Goal: Information Seeking & Learning: Learn about a topic

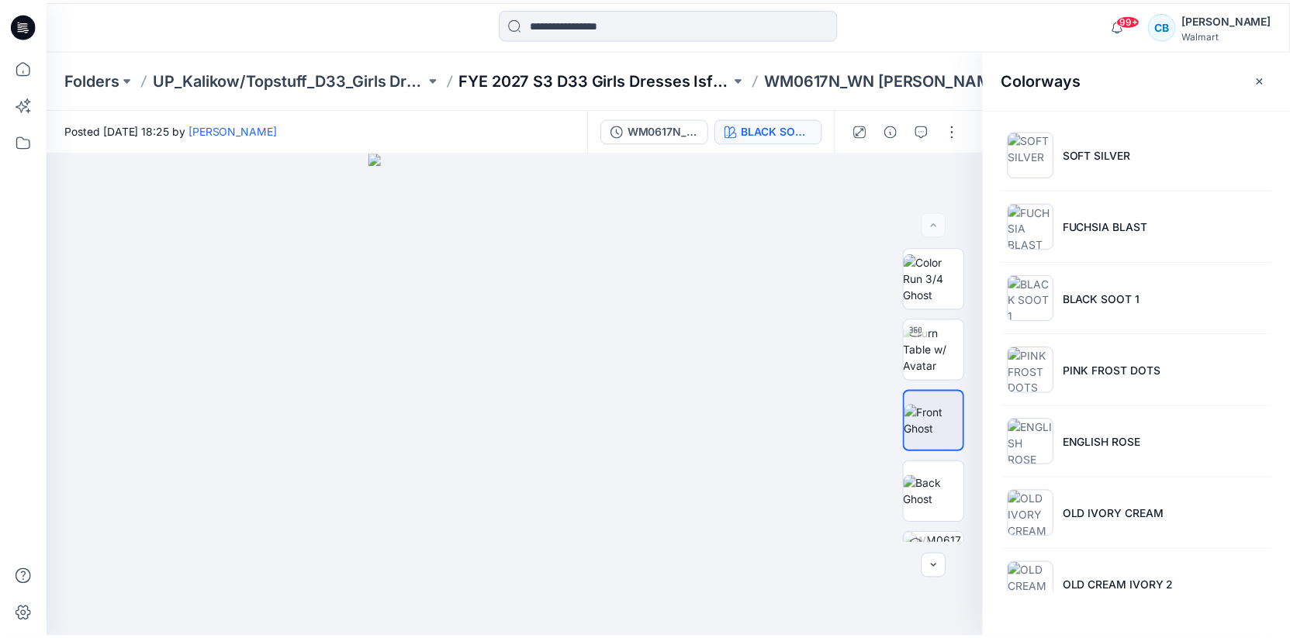
scroll to position [461, 0]
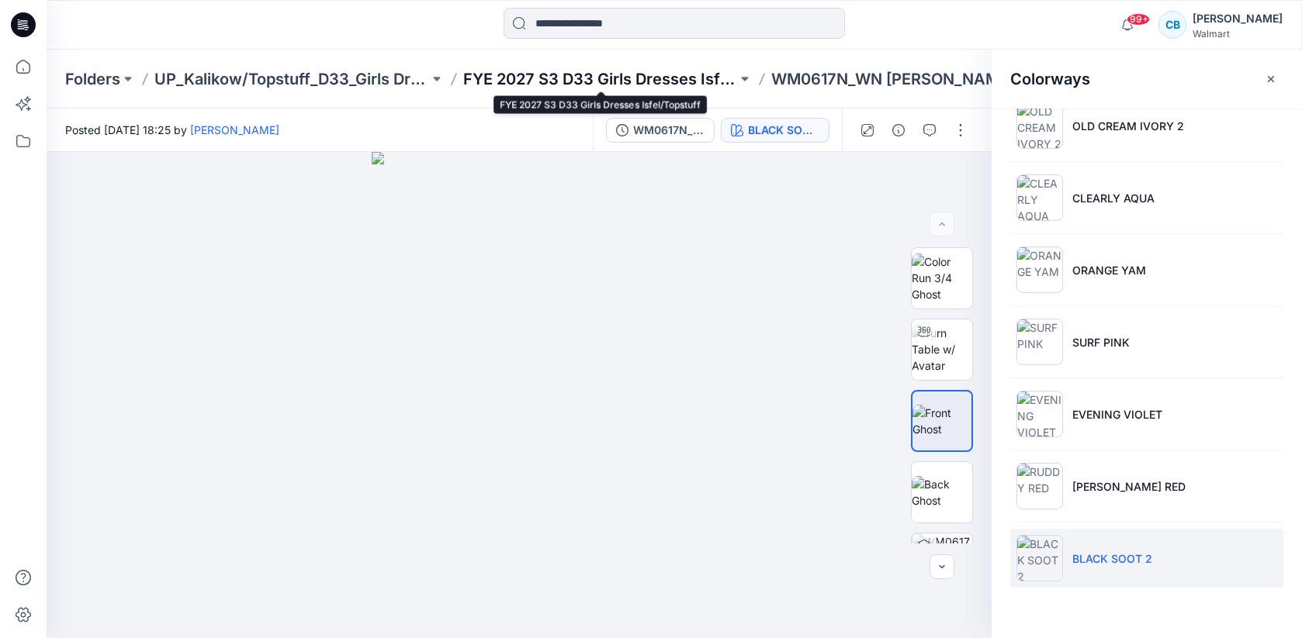
click at [618, 74] on p "FYE 2027 S3 D33 Girls Dresses Isfel/Topstuff" at bounding box center [600, 79] width 275 height 22
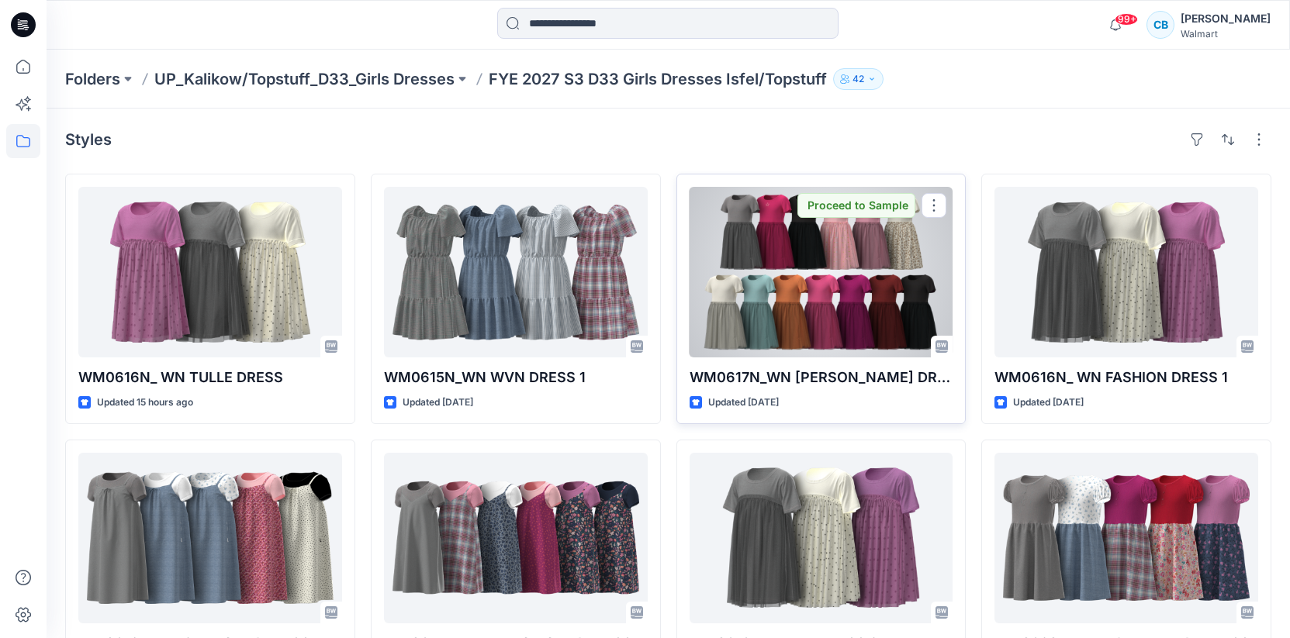
scroll to position [28, 0]
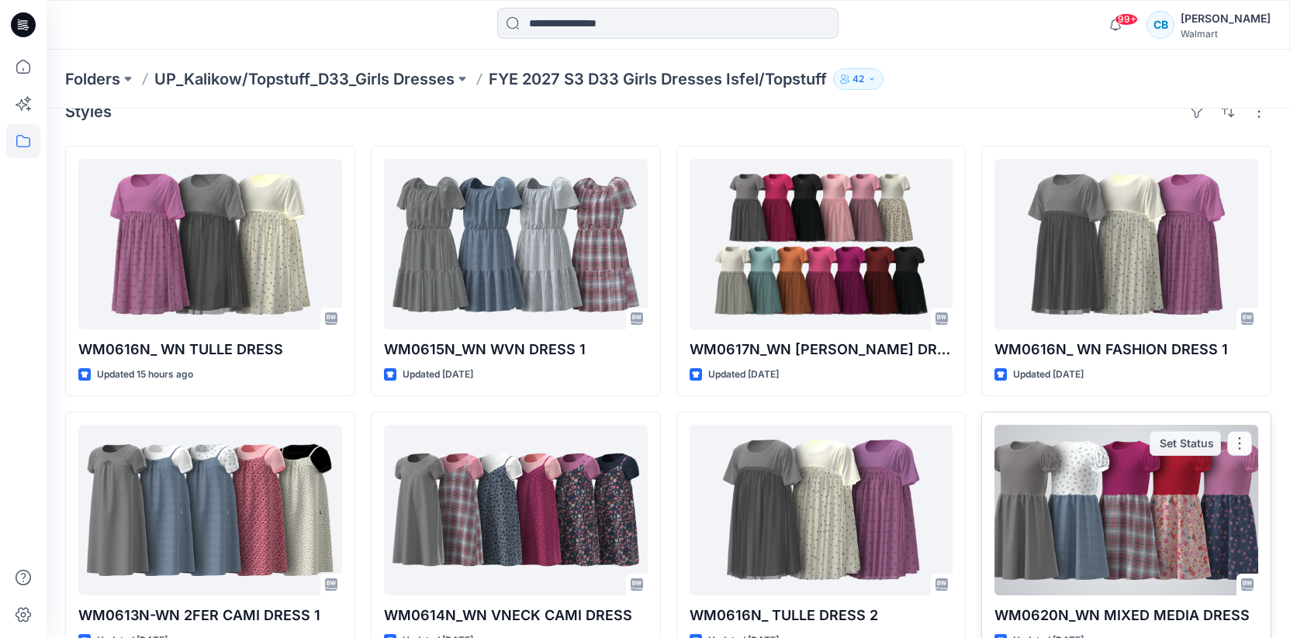
click at [1123, 523] on div at bounding box center [1127, 510] width 264 height 171
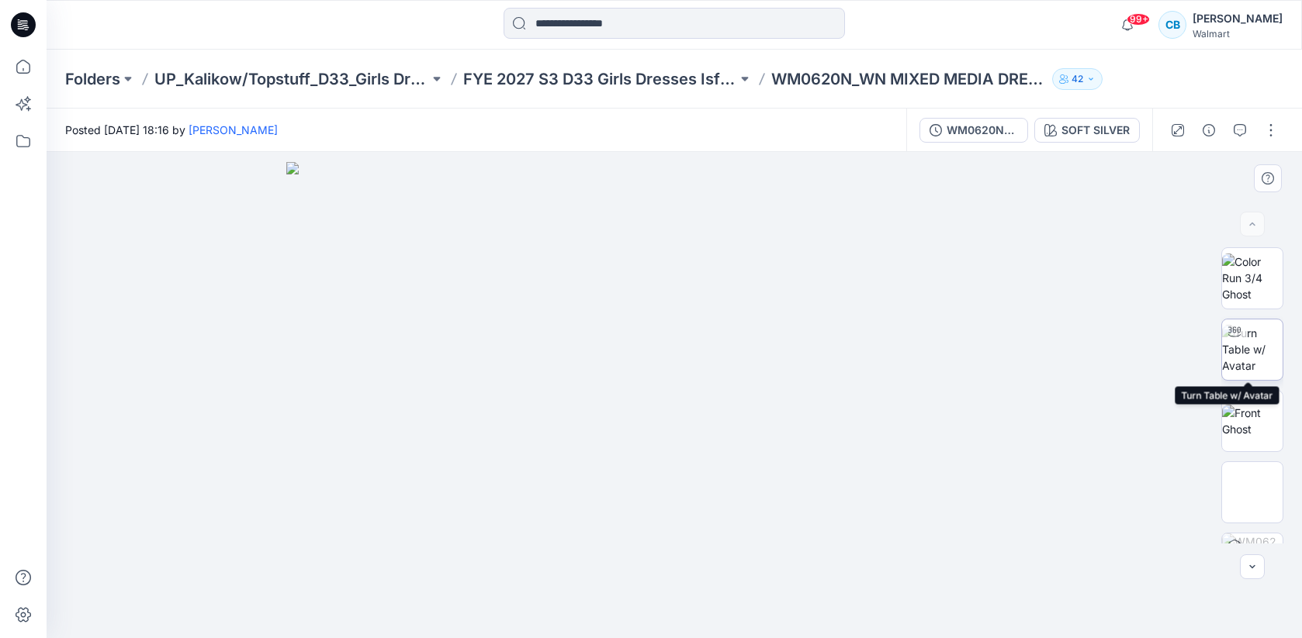
click at [1230, 350] on img at bounding box center [1252, 349] width 61 height 49
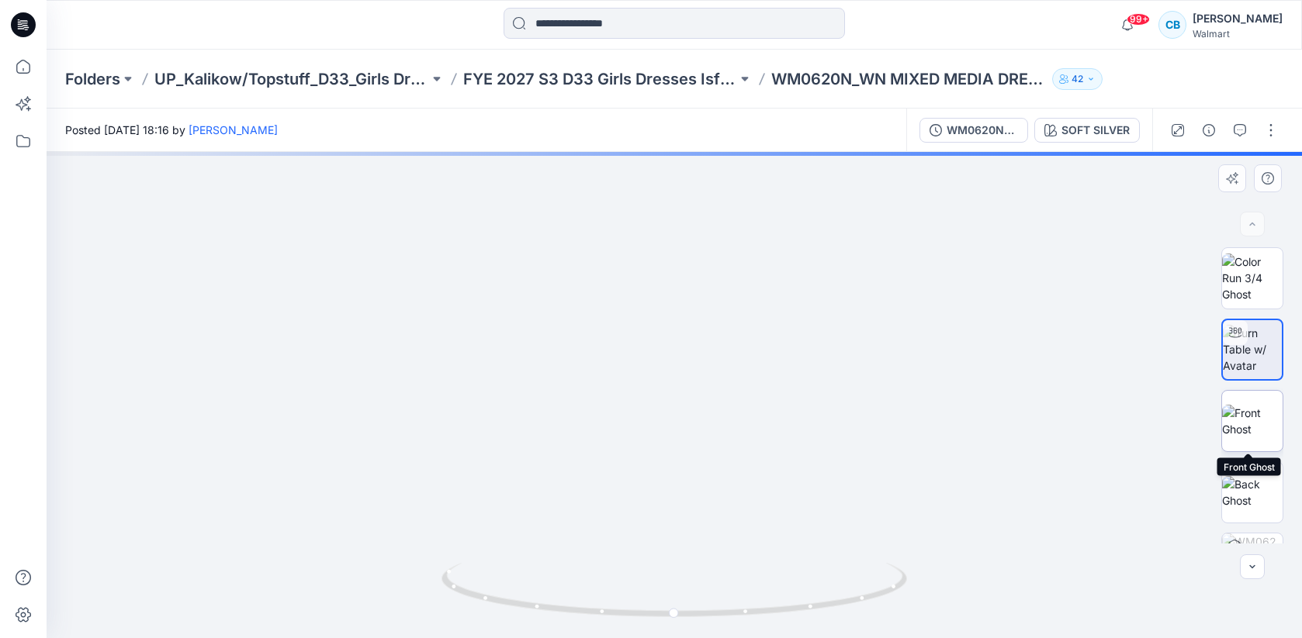
click at [1242, 405] on img at bounding box center [1252, 421] width 61 height 33
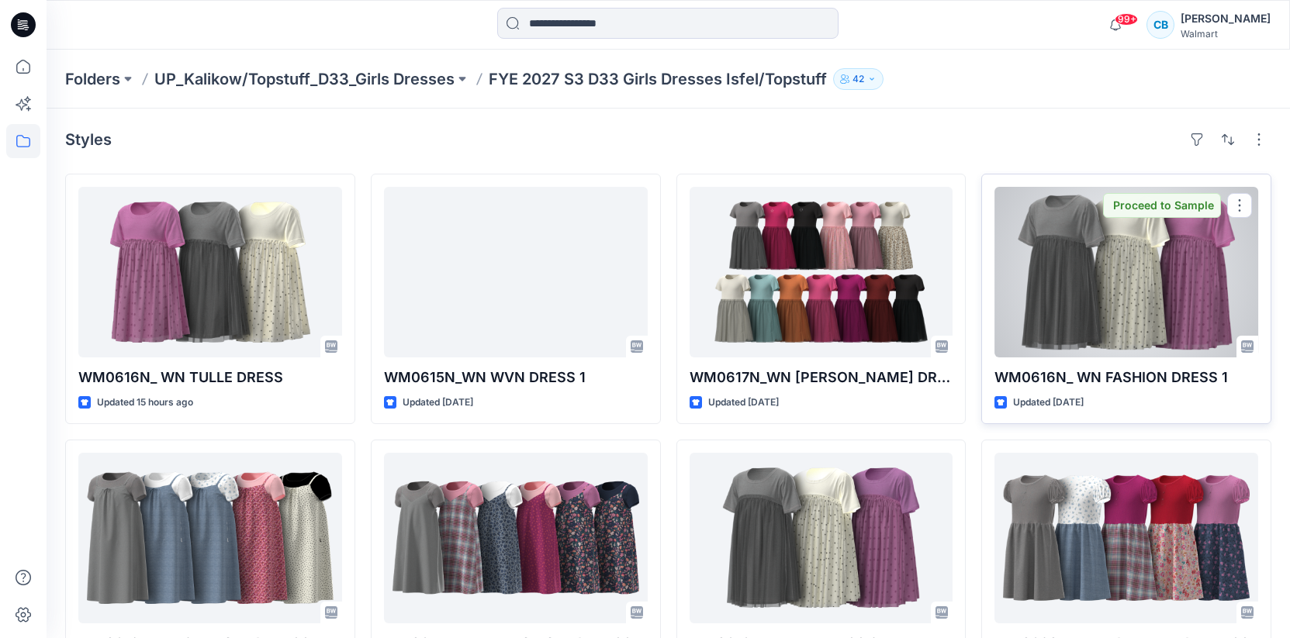
click at [1045, 289] on div at bounding box center [1127, 272] width 264 height 171
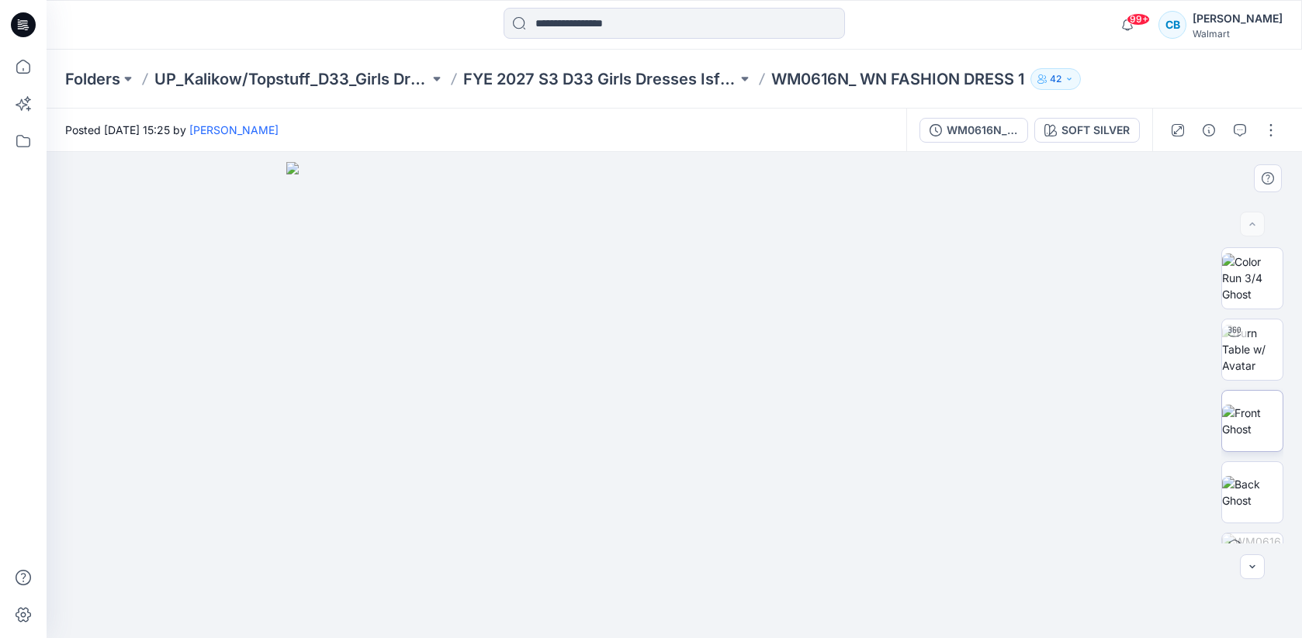
click at [1227, 425] on img at bounding box center [1252, 421] width 61 height 33
click at [1258, 486] on img at bounding box center [1252, 492] width 61 height 33
click at [1234, 405] on img at bounding box center [1252, 421] width 61 height 33
click at [1232, 288] on img at bounding box center [1252, 278] width 61 height 49
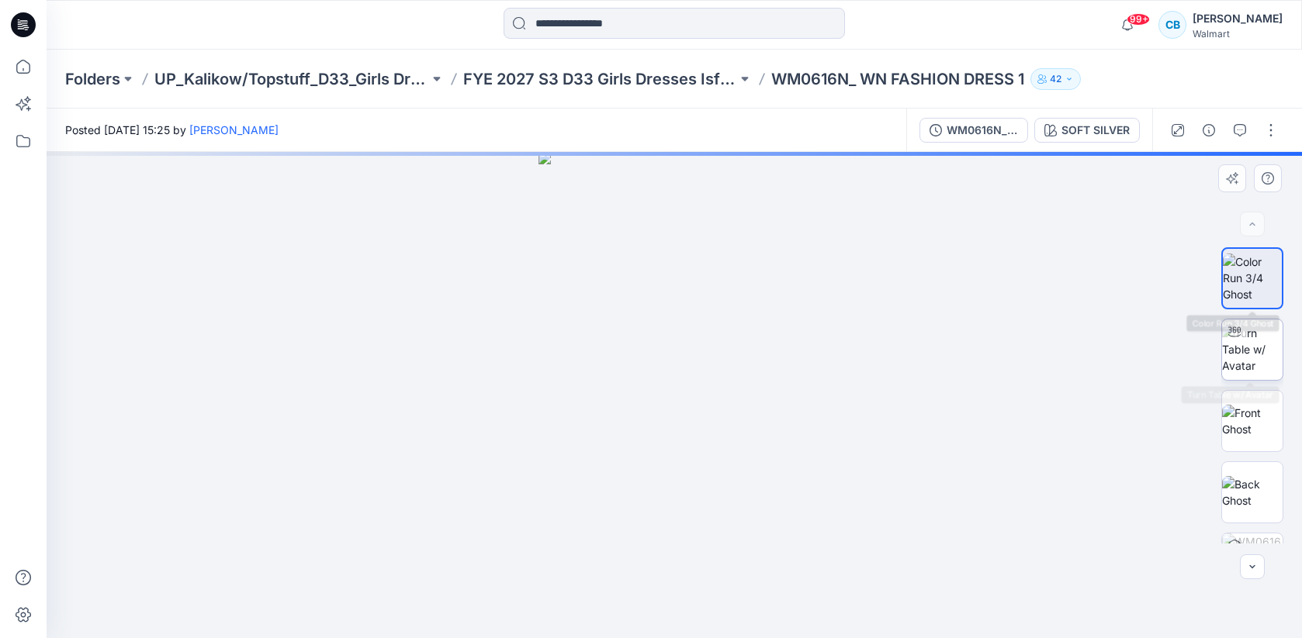
click at [1253, 360] on img at bounding box center [1252, 349] width 61 height 49
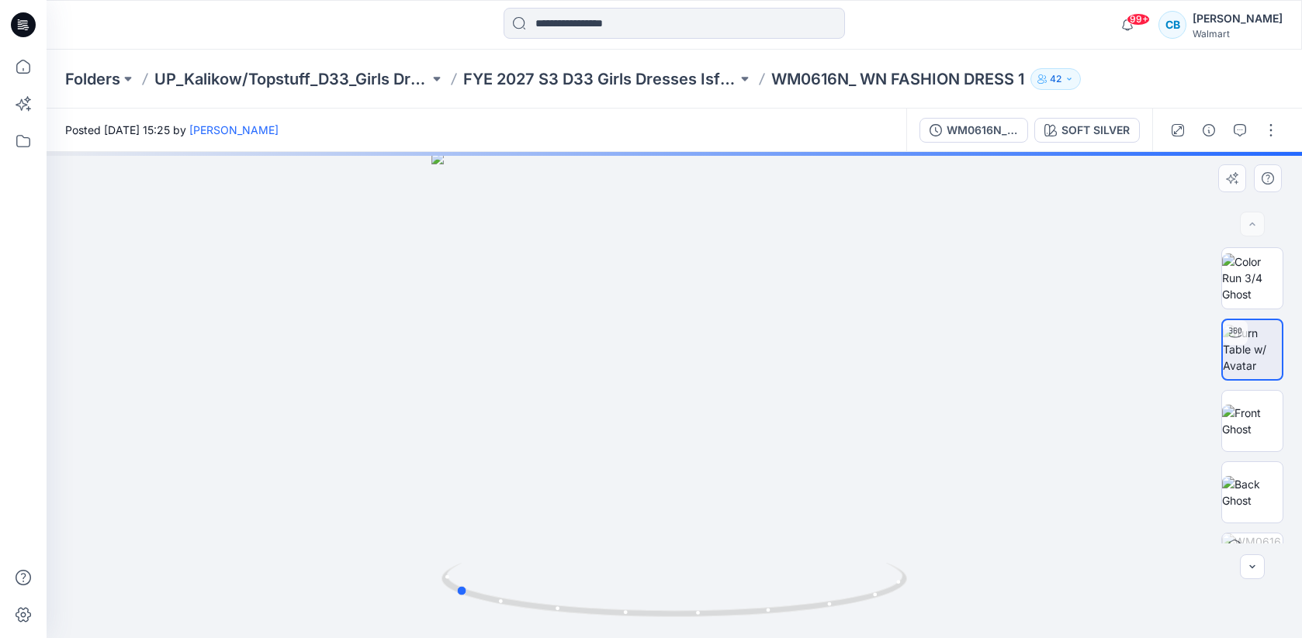
drag, startPoint x: 679, startPoint y: 618, endPoint x: 925, endPoint y: 594, distance: 247.0
click at [925, 594] on div at bounding box center [674, 395] width 1255 height 486
